Goal: Find contact information: Find contact information

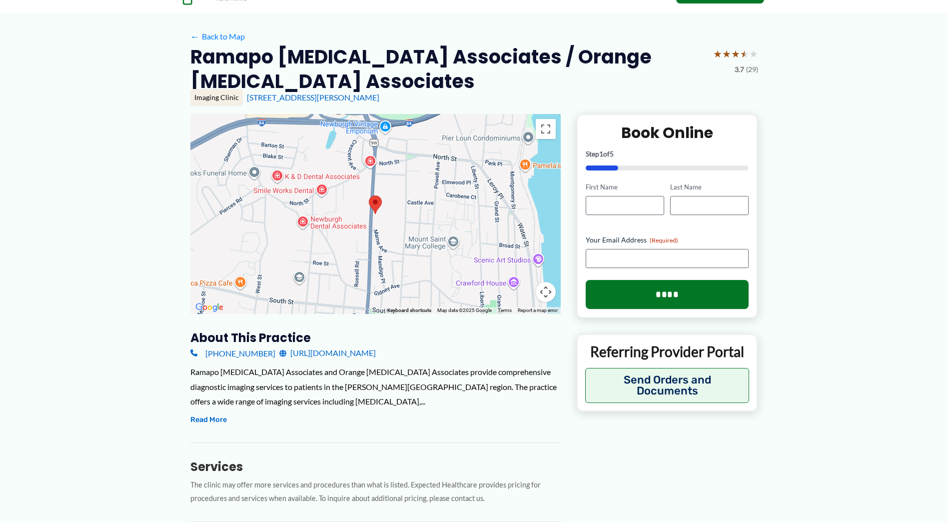
scroll to position [150, 0]
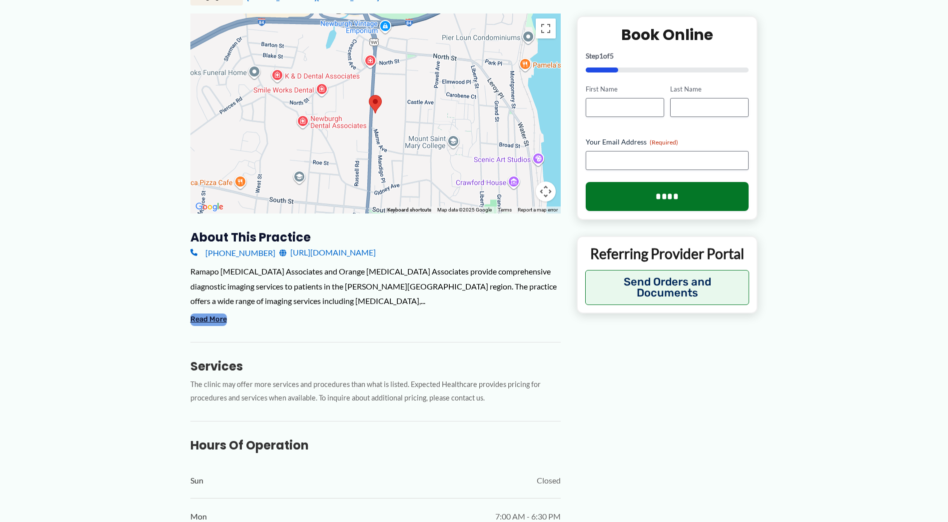
click at [221, 324] on button "Read More" at bounding box center [208, 319] width 36 height 12
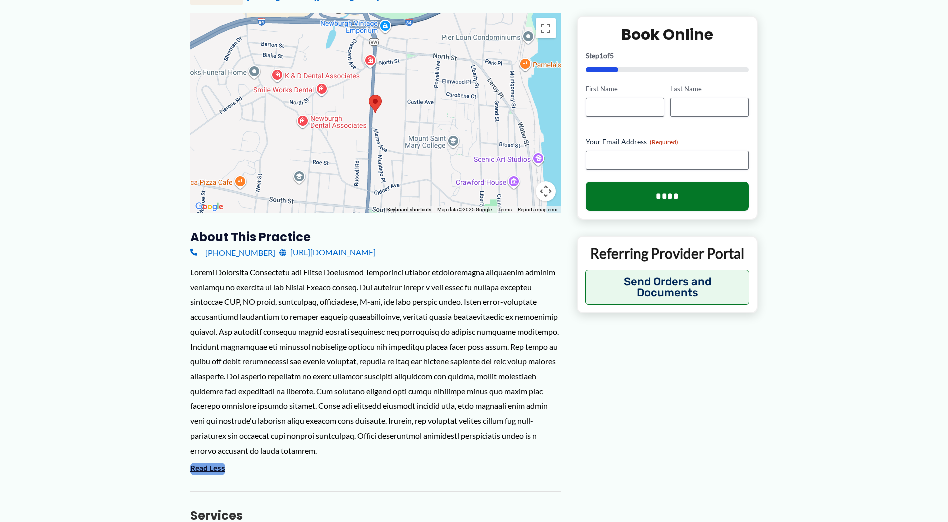
click at [202, 463] on button "Read Less" at bounding box center [207, 469] width 35 height 12
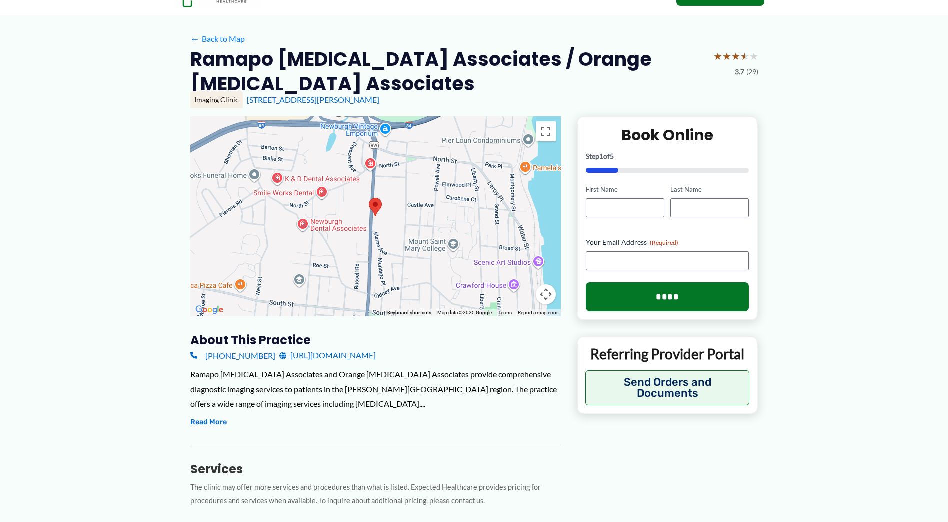
scroll to position [0, 0]
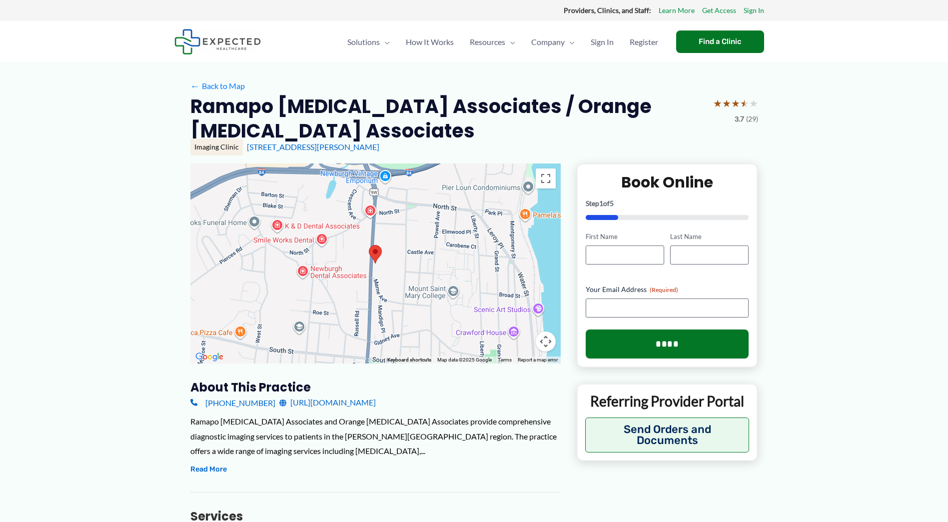
click at [238, 421] on div "Ramapo [MEDICAL_DATA] Associates and Orange [MEDICAL_DATA] Associates provide c…" at bounding box center [375, 436] width 370 height 44
click at [421, 446] on div "Ramapo [MEDICAL_DATA] Associates and Orange [MEDICAL_DATA] Associates provide c…" at bounding box center [375, 436] width 370 height 44
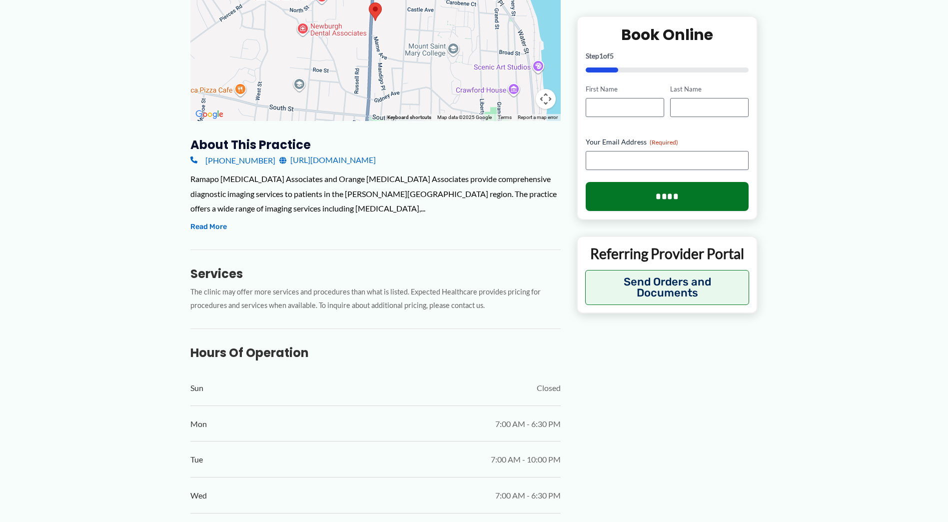
scroll to position [250, 0]
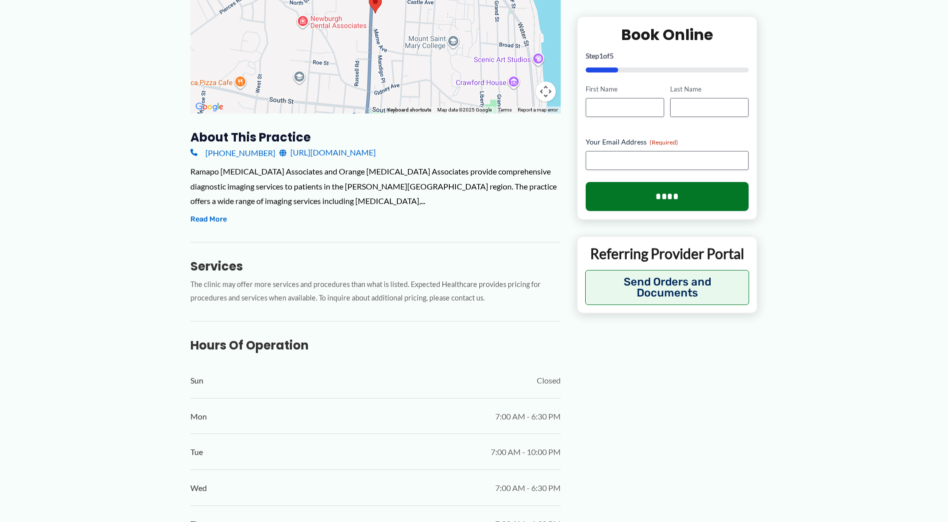
click at [323, 157] on link "[URL][DOMAIN_NAME]" at bounding box center [327, 152] width 96 height 15
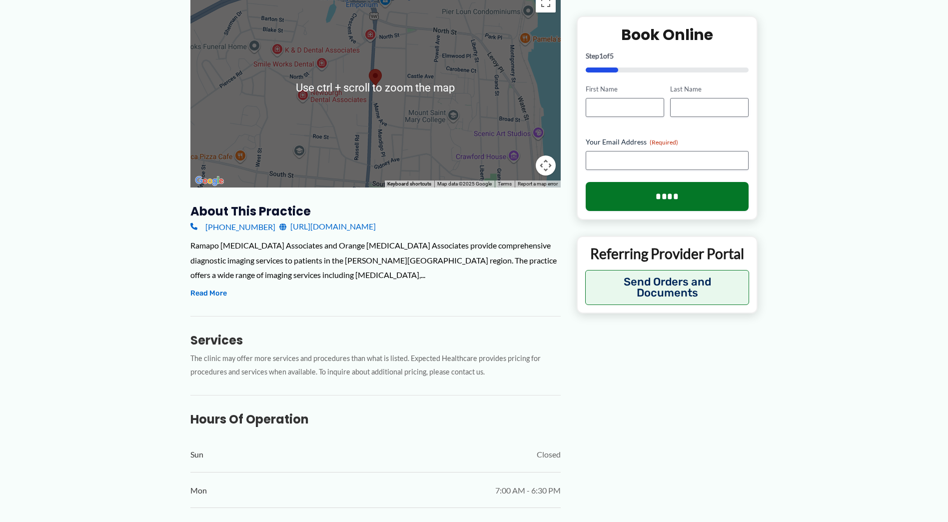
scroll to position [100, 0]
